Goal: Navigation & Orientation: Find specific page/section

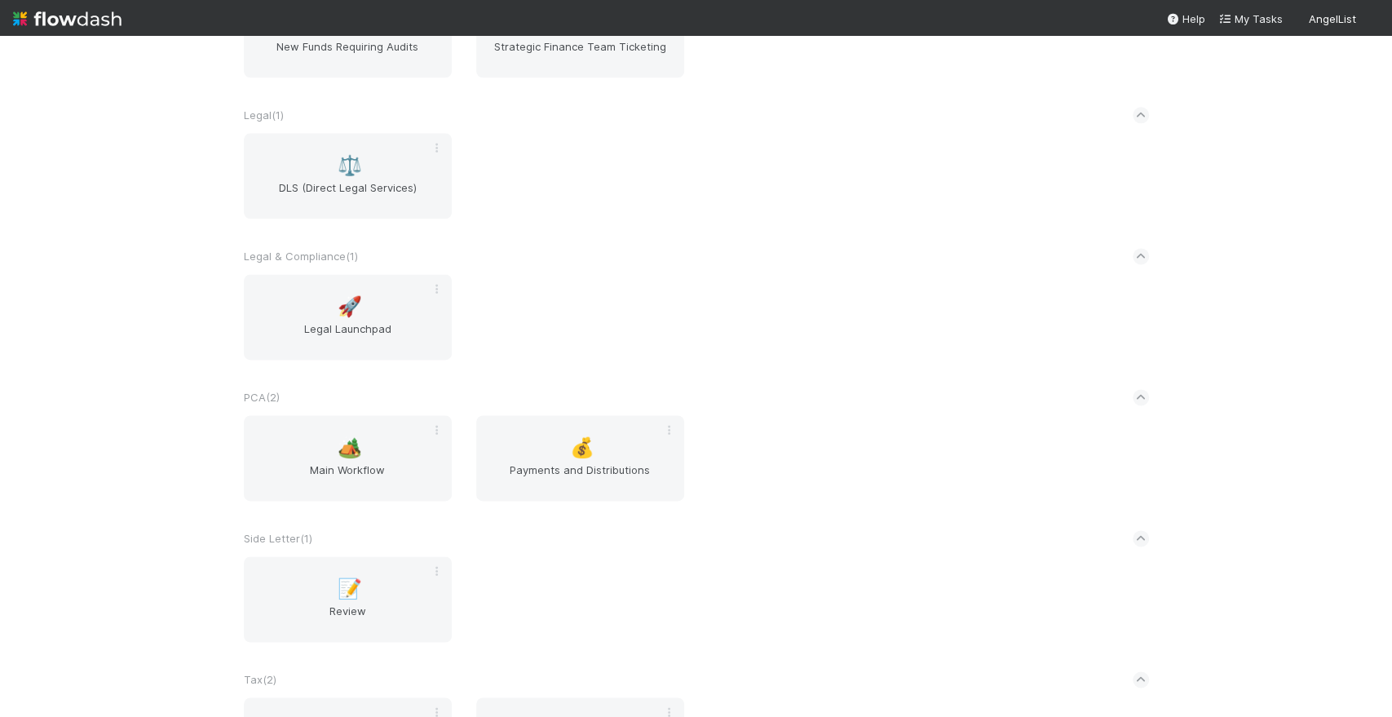
scroll to position [1359, 0]
click at [395, 490] on span "Main Workflow" at bounding box center [347, 477] width 195 height 33
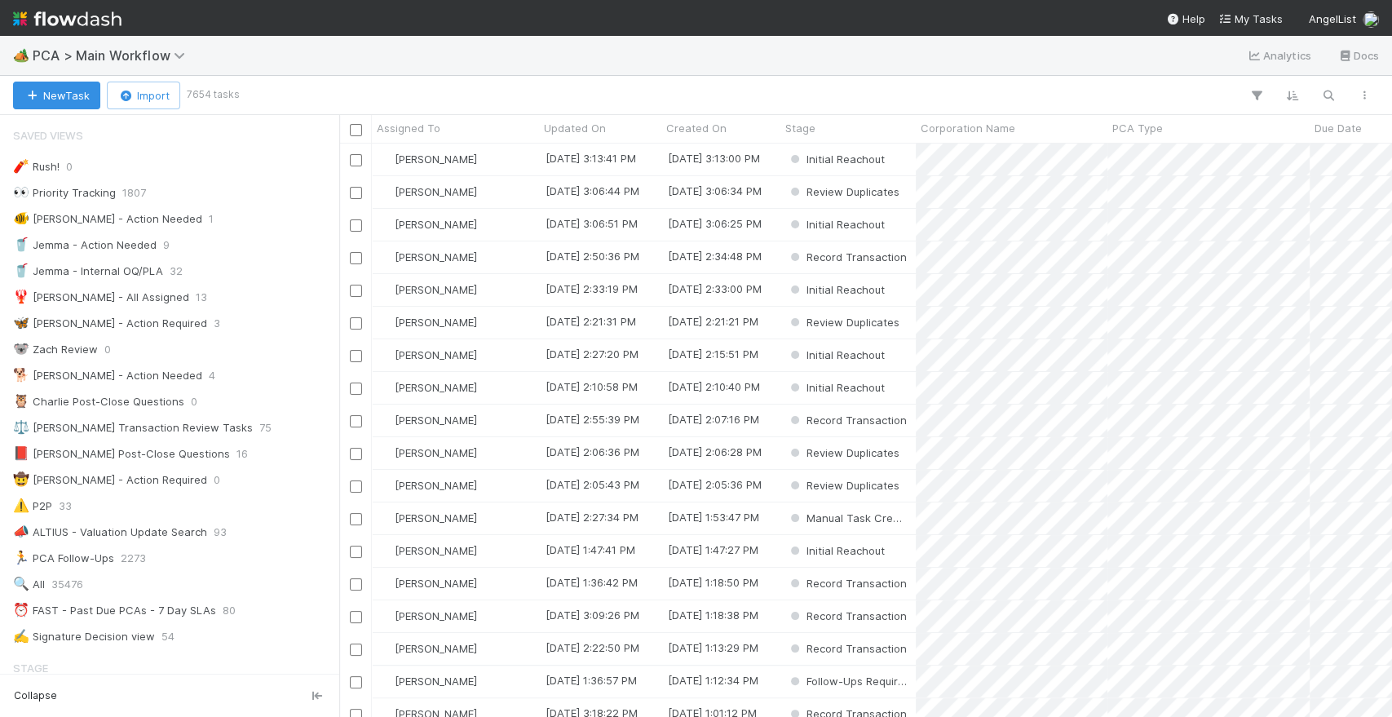
scroll to position [560, 1038]
click at [364, 83] on div "New Task Import 7654 tasks" at bounding box center [696, 95] width 1392 height 39
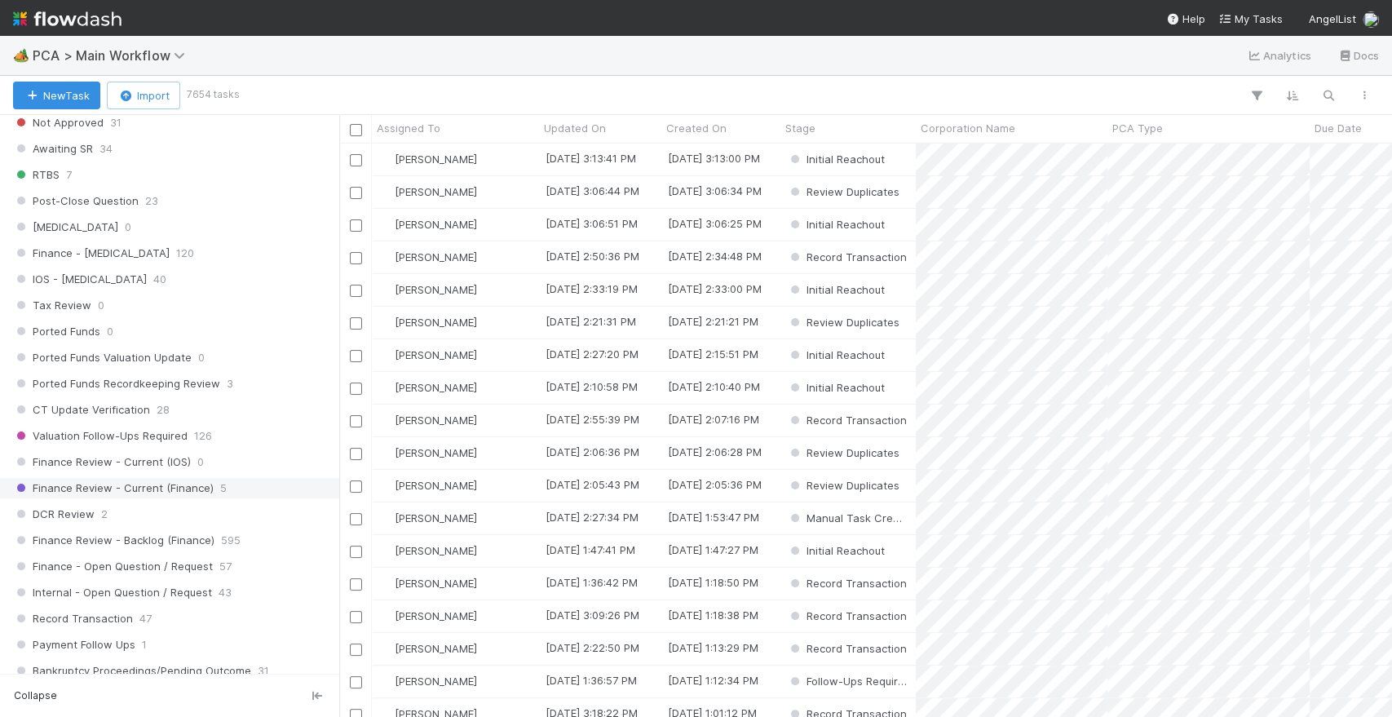
scroll to position [997, 0]
click at [167, 476] on span "Finance Review - Current (Finance)" at bounding box center [113, 486] width 201 height 20
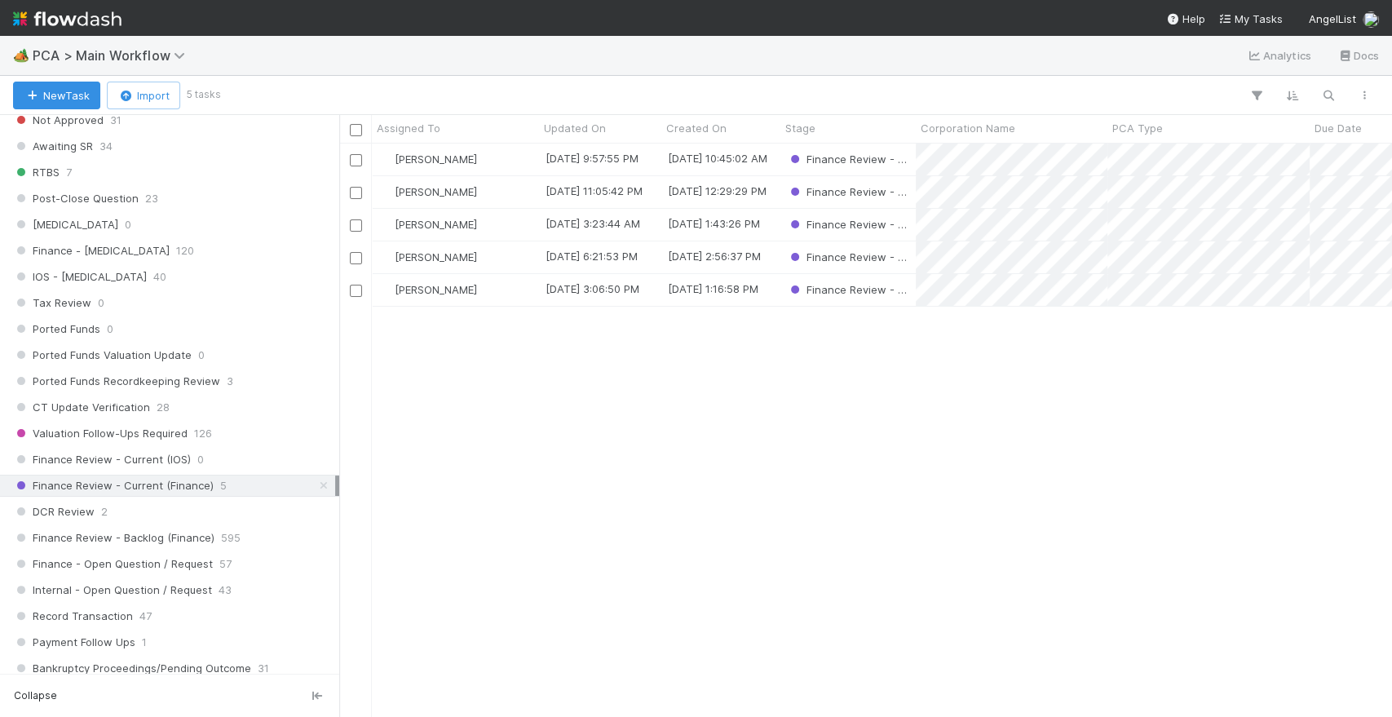
scroll to position [560, 1038]
click at [222, 502] on div "DCR Review 2" at bounding box center [174, 512] width 322 height 20
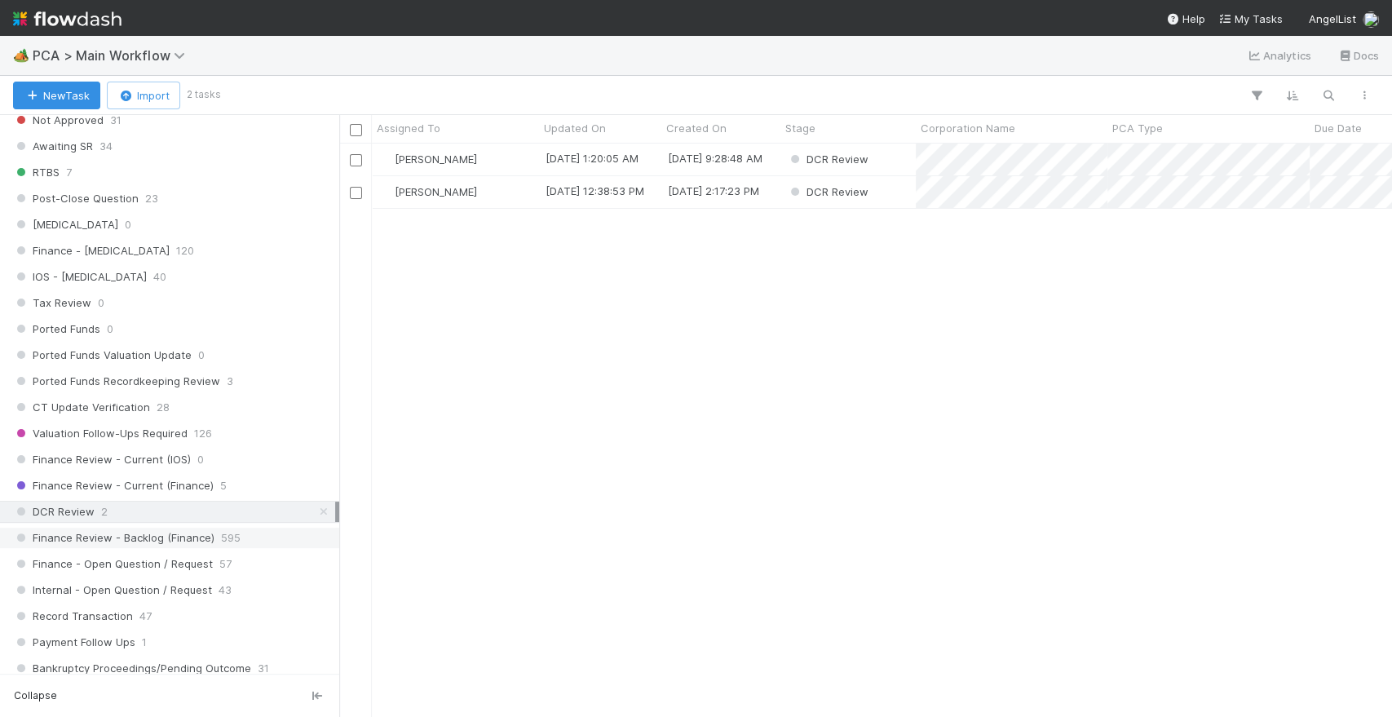
scroll to position [560, 1038]
click at [229, 538] on span "595" at bounding box center [231, 538] width 20 height 20
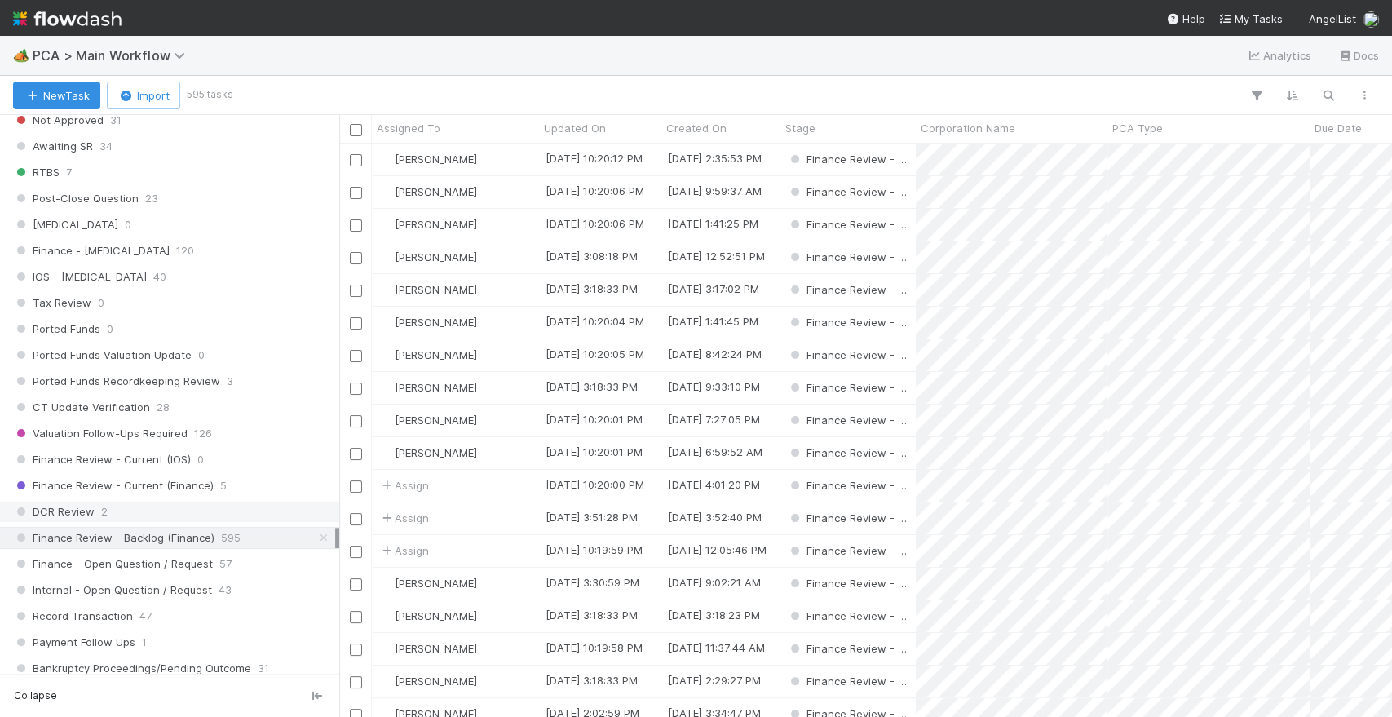
scroll to position [560, 1038]
